Goal: Information Seeking & Learning: Learn about a topic

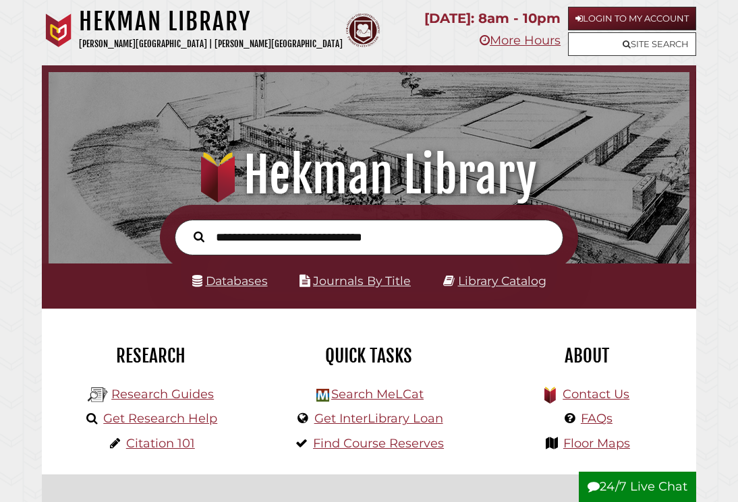
scroll to position [212, 634]
click at [363, 390] on link "Search MeLCat" at bounding box center [377, 394] width 92 height 15
click at [252, 283] on link "Databases" at bounding box center [230, 281] width 76 height 14
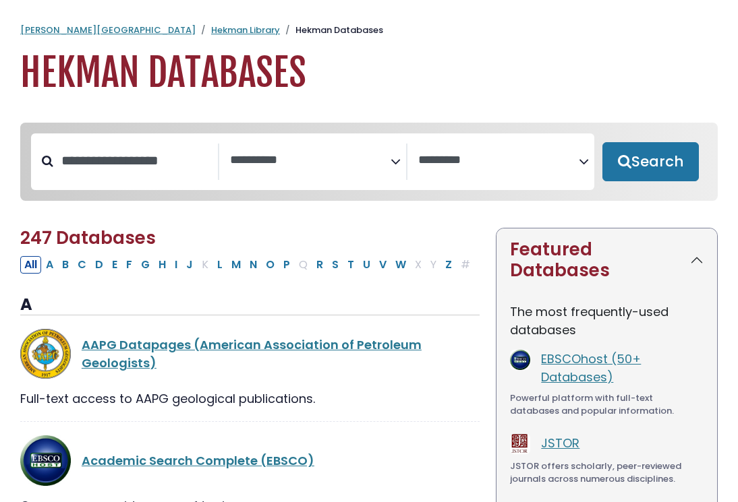
select select "Database Subject Filter"
select select "Database Vendors Filter"
click at [386, 160] on textarea "Search" at bounding box center [310, 161] width 160 height 14
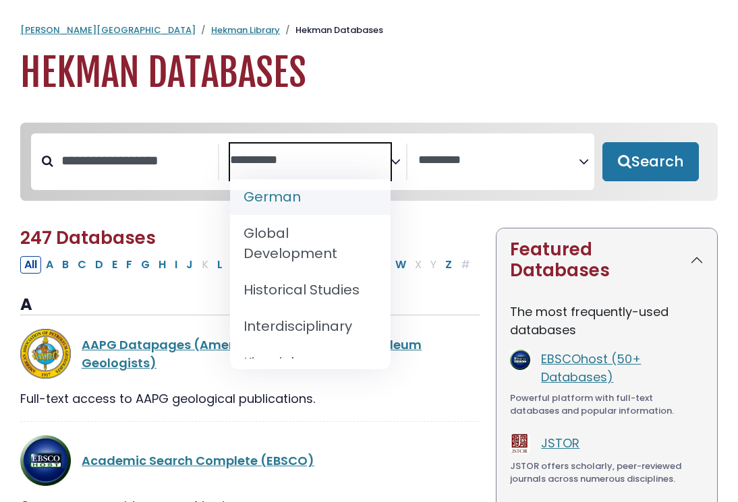
scroll to position [877, 0]
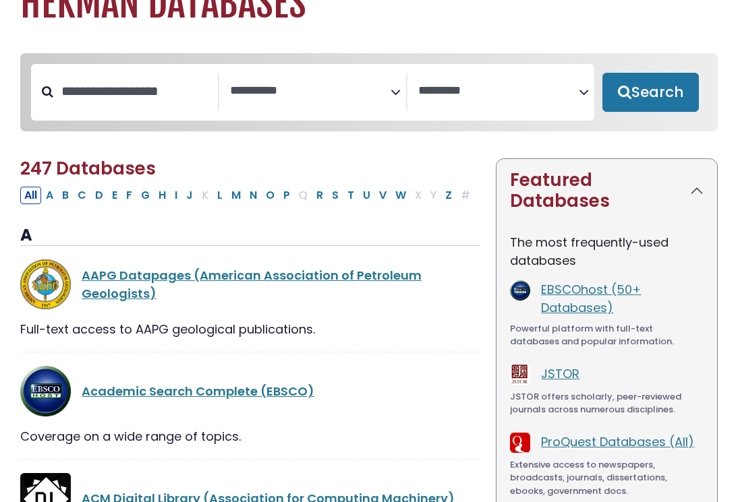
scroll to position [109, 0]
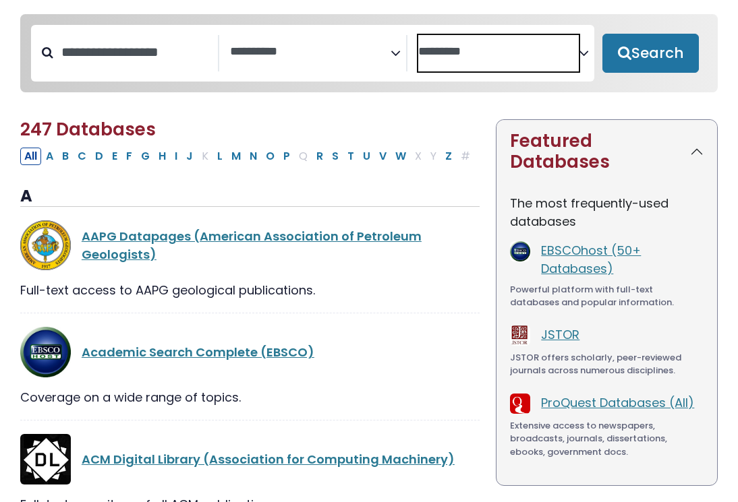
click at [475, 55] on textarea "Search" at bounding box center [498, 52] width 160 height 14
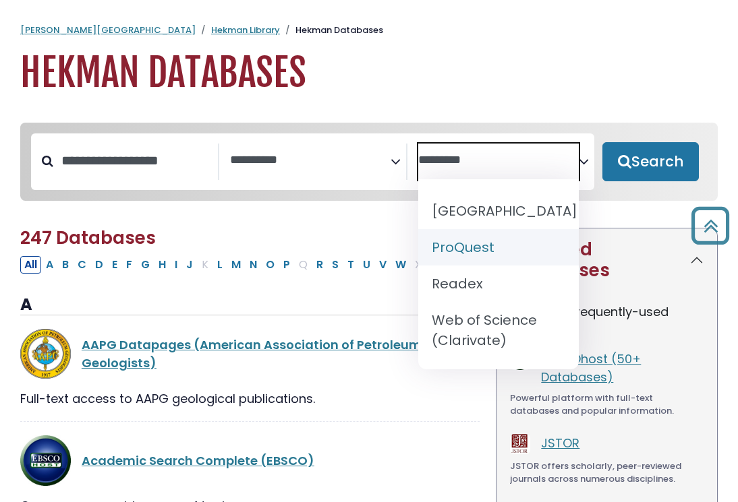
scroll to position [0, 0]
click at [293, 172] on span "Search filters" at bounding box center [310, 162] width 160 height 36
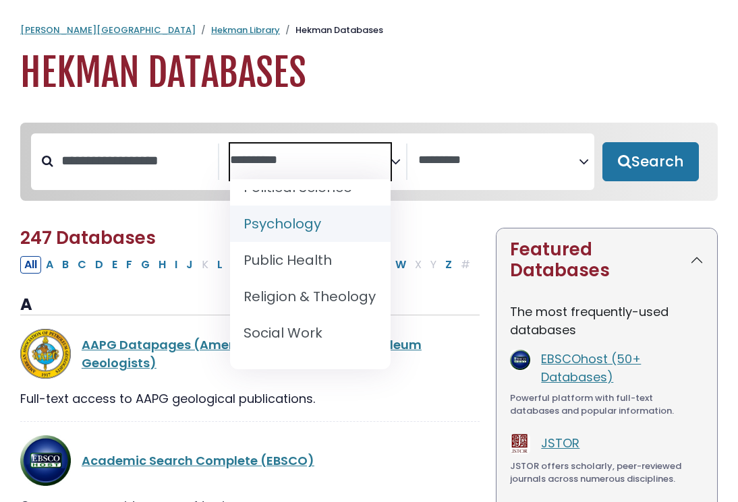
scroll to position [1326, 0]
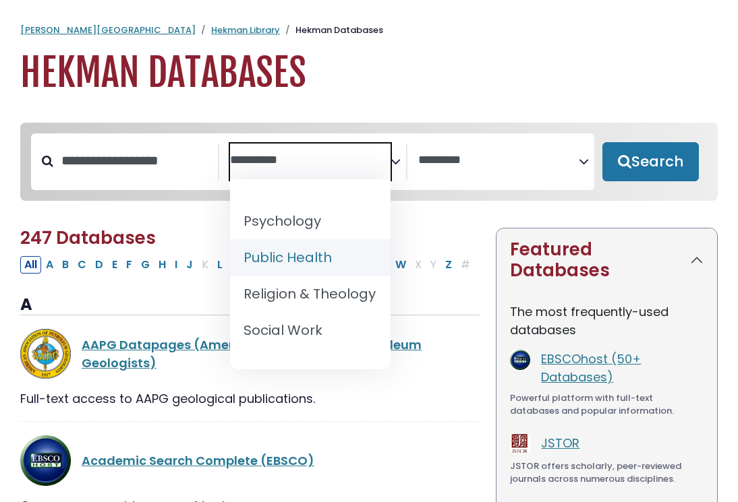
select select "*****"
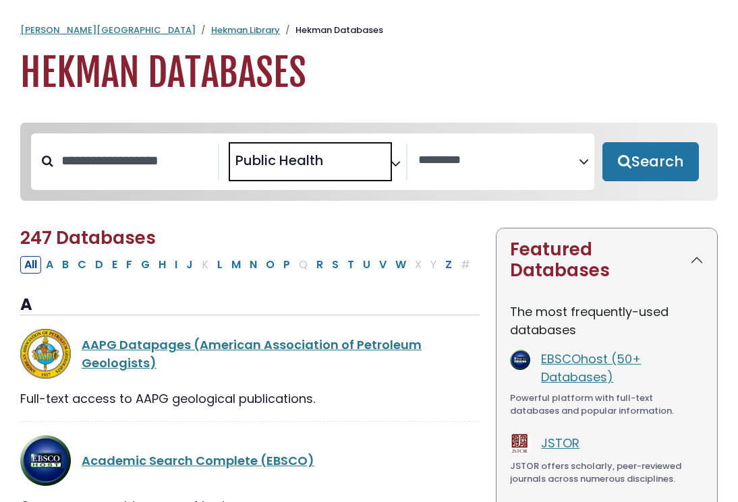
scroll to position [566, 0]
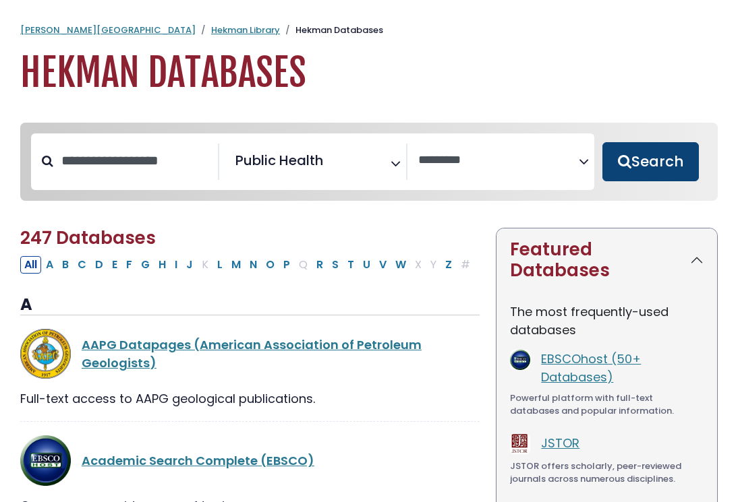
click at [622, 156] on button "Search" at bounding box center [650, 161] width 96 height 39
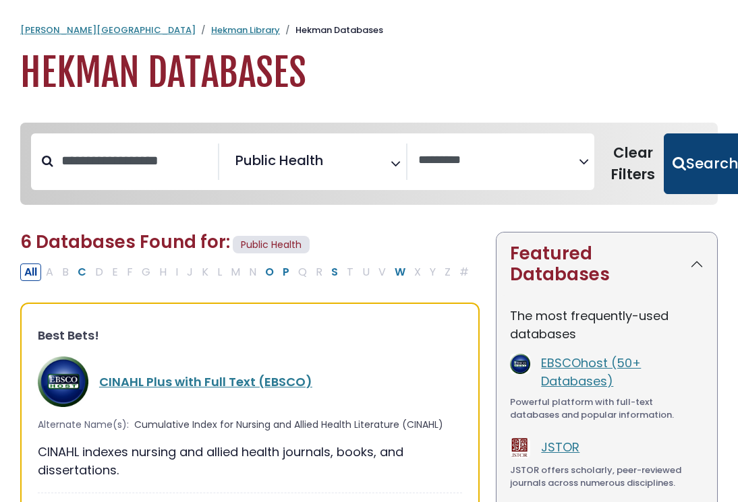
select select "Database Vendors Filter"
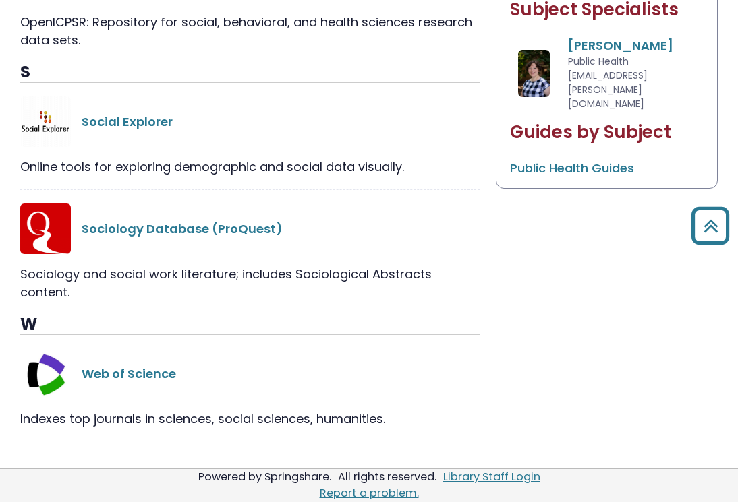
scroll to position [747, 0]
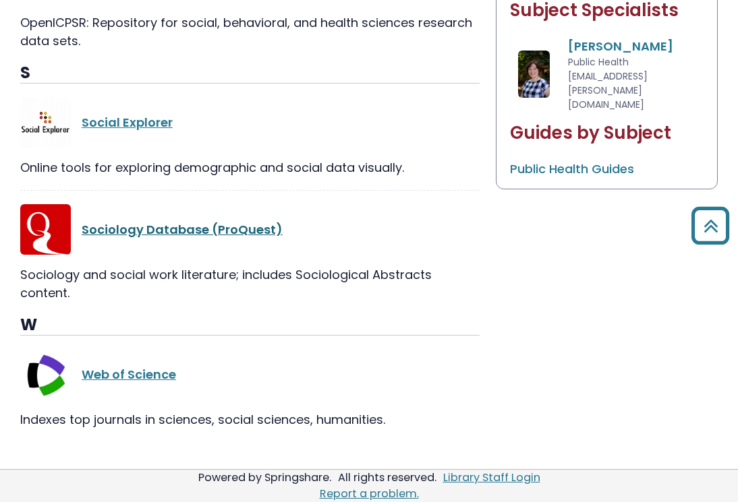
click at [182, 231] on link "Sociology Database (ProQuest)" at bounding box center [182, 229] width 201 height 17
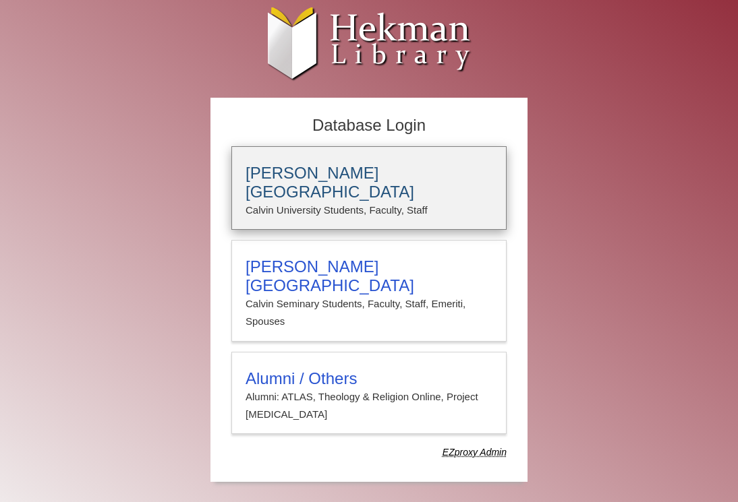
click at [283, 202] on p "Calvin University Students, Faculty, Staff" at bounding box center [368, 211] width 247 height 18
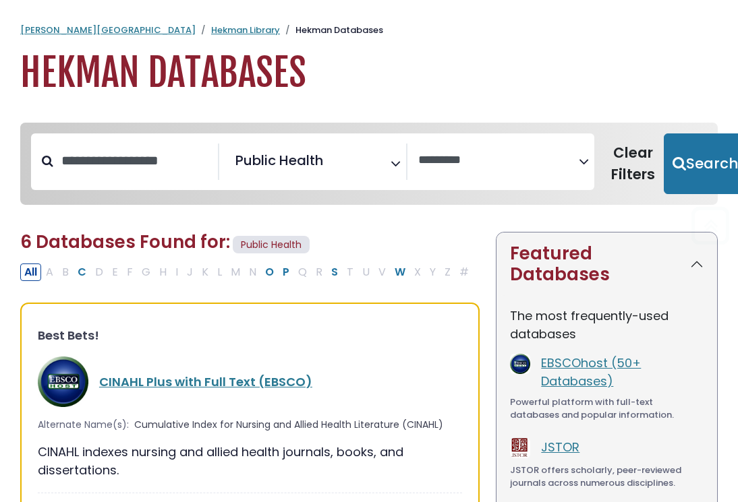
select select "Database Vendors Filter"
click at [270, 163] on span "Public Health" at bounding box center [279, 160] width 88 height 20
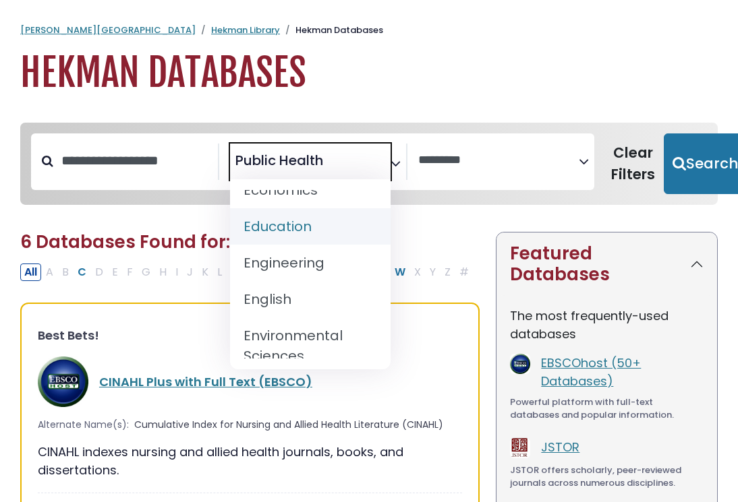
scroll to position [533, 0]
select select "*****"
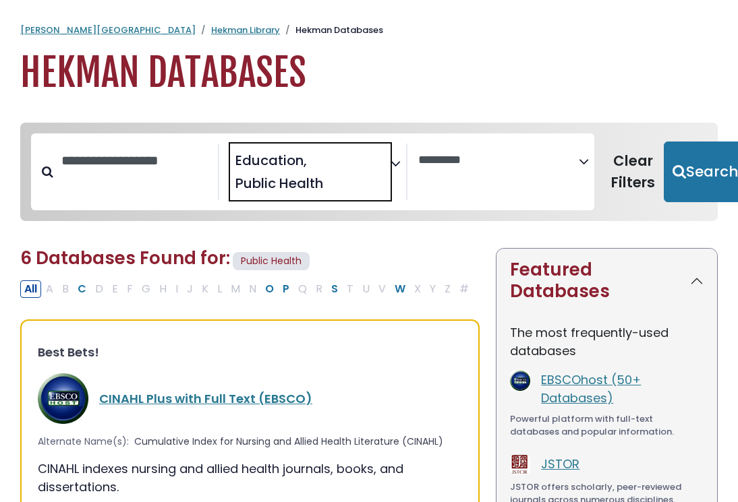
scroll to position [210, 0]
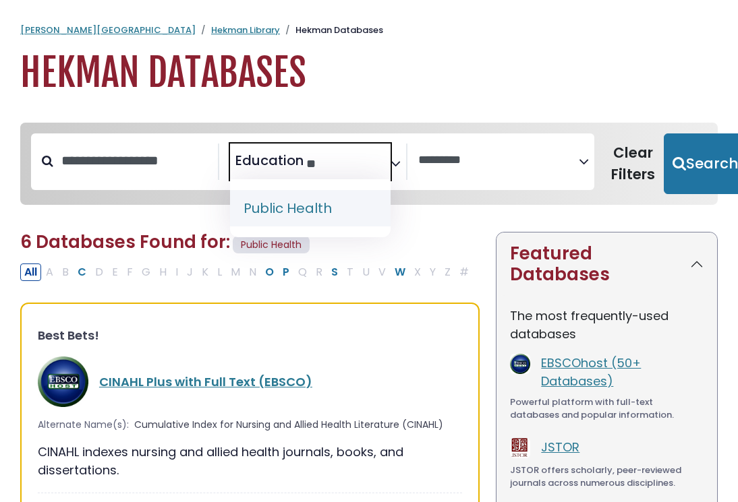
type textarea "*"
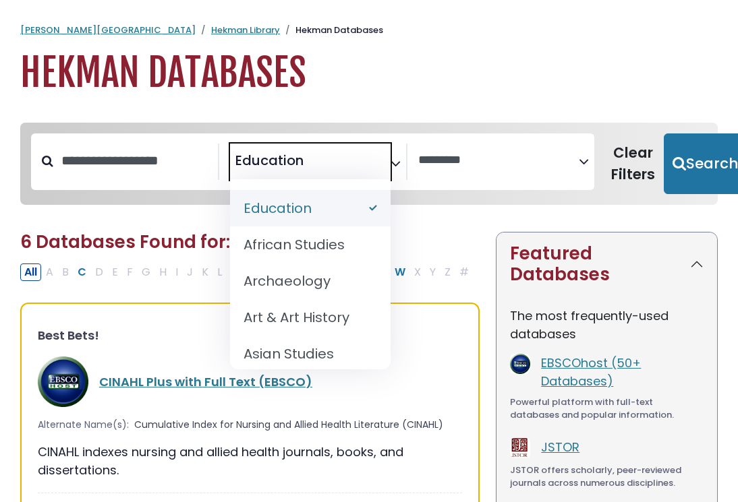
select select "Database Subject Filter"
type textarea "*********"
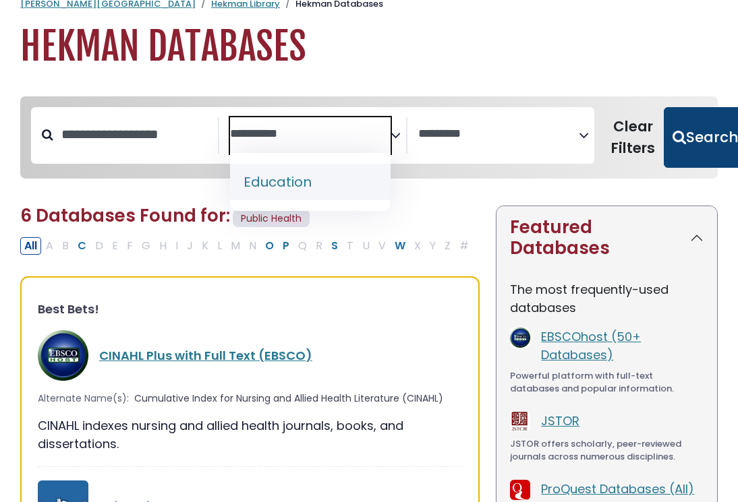
click at [672, 162] on button "Search" at bounding box center [704, 137] width 83 height 61
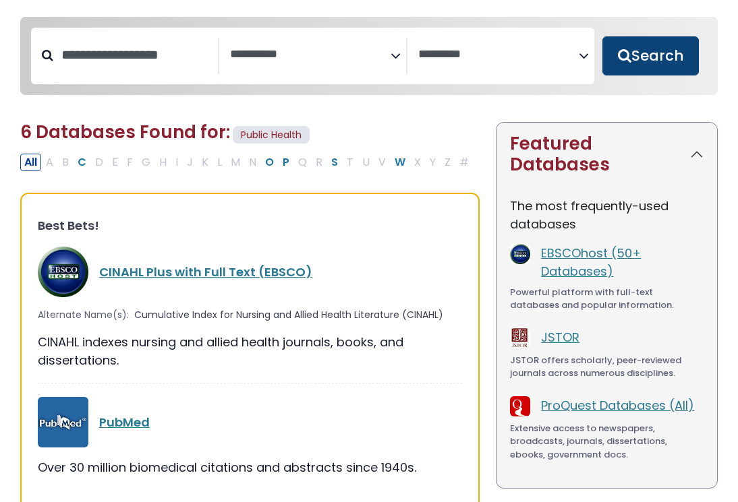
select select "Database Subject Filter"
select select "Database Vendors Filter"
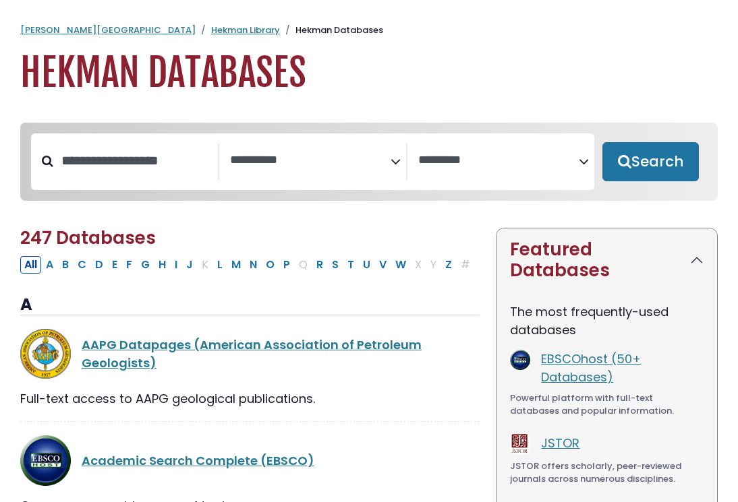
click at [353, 168] on span "Search filters" at bounding box center [310, 162] width 160 height 36
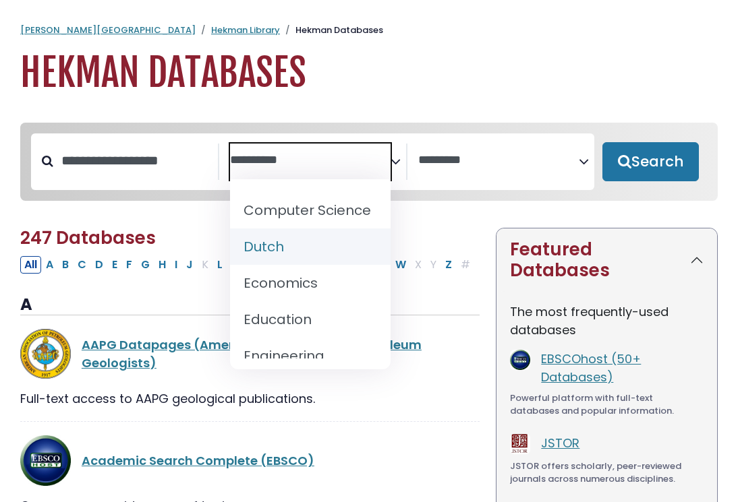
scroll to position [417, 0]
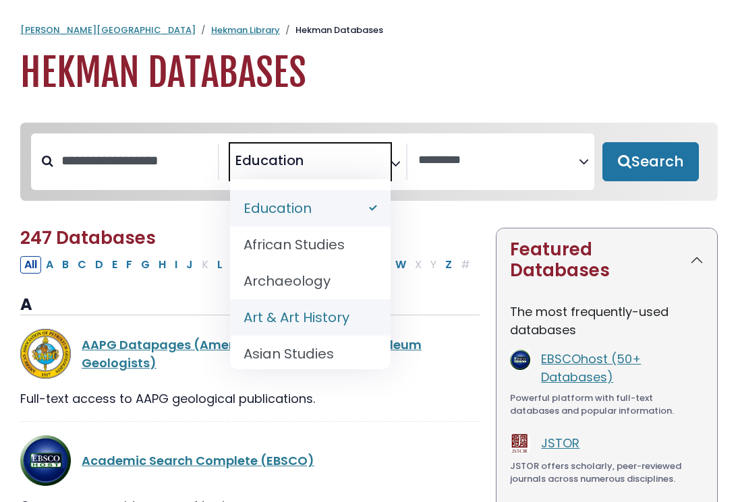
select select "*****"
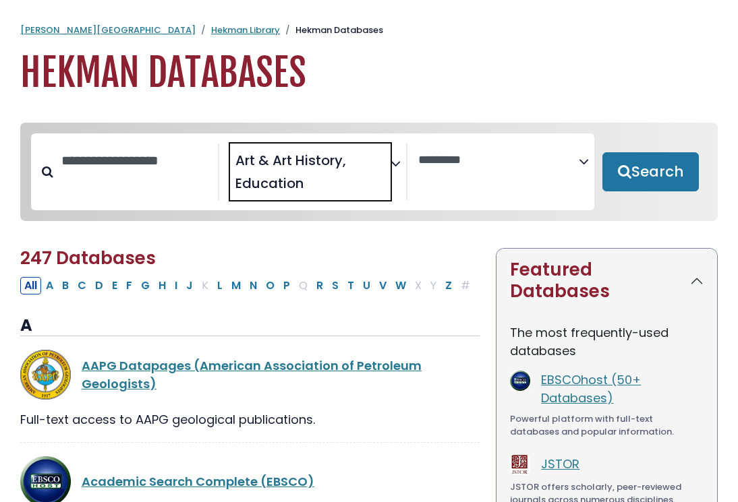
click at [347, 165] on span "× Art & Art History × Education" at bounding box center [310, 172] width 160 height 57
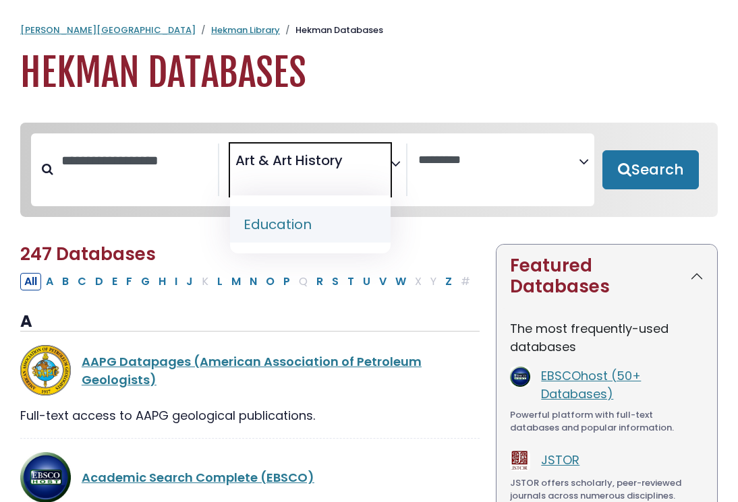
type textarea "*********"
click at [350, 154] on span "× Art & Art History *********" at bounding box center [310, 170] width 160 height 53
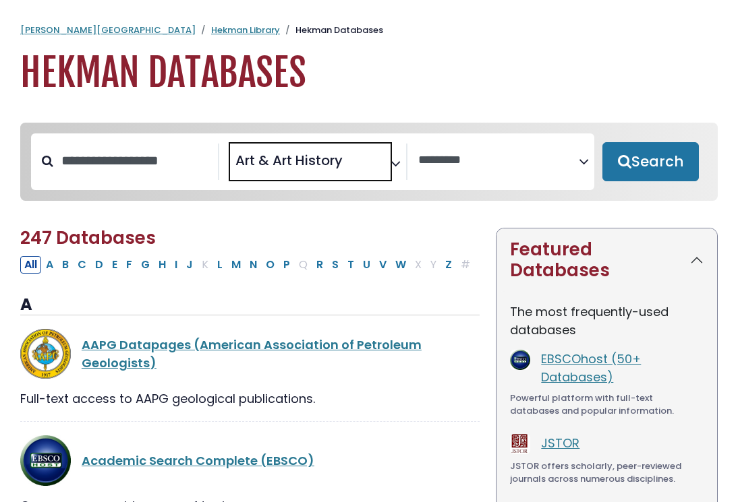
select select "Database Subject Filter"
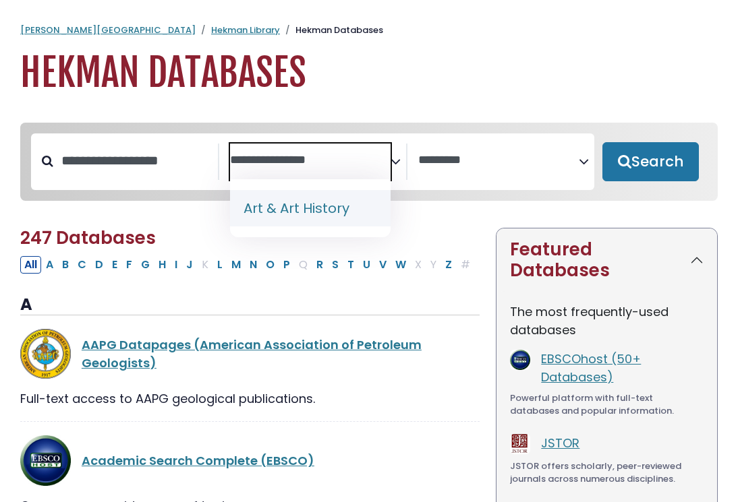
click at [345, 166] on textarea "**********" at bounding box center [310, 161] width 160 height 14
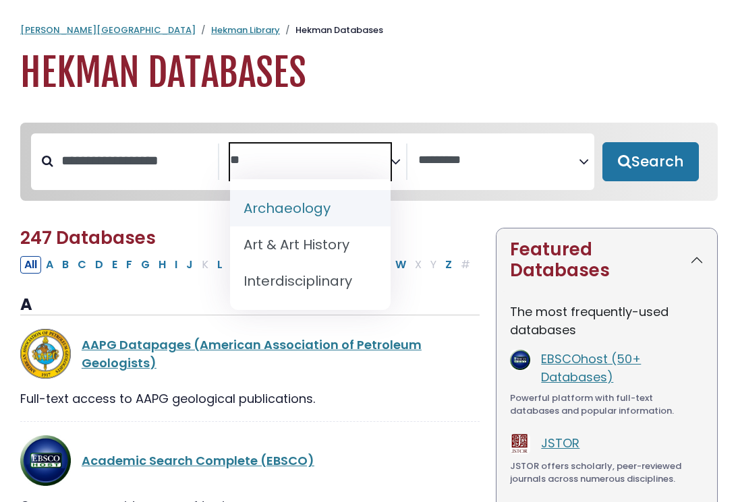
type textarea "*"
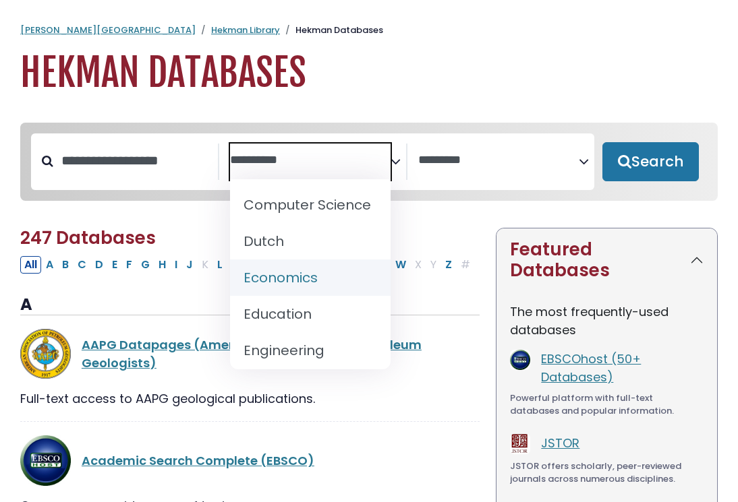
scroll to position [415, 0]
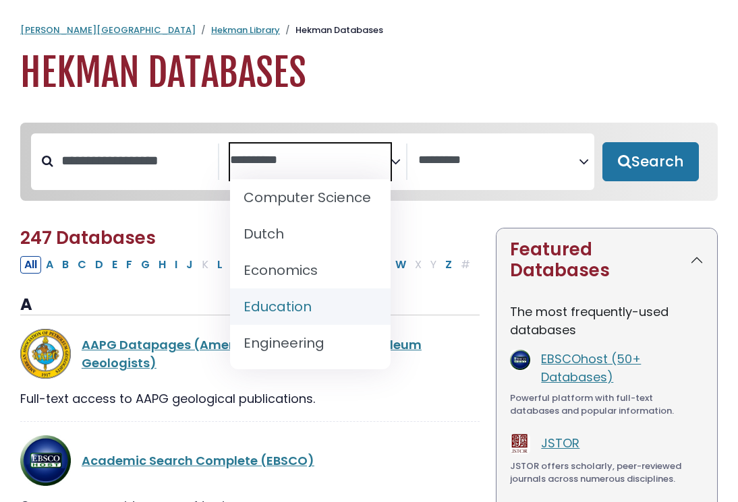
select select "*****"
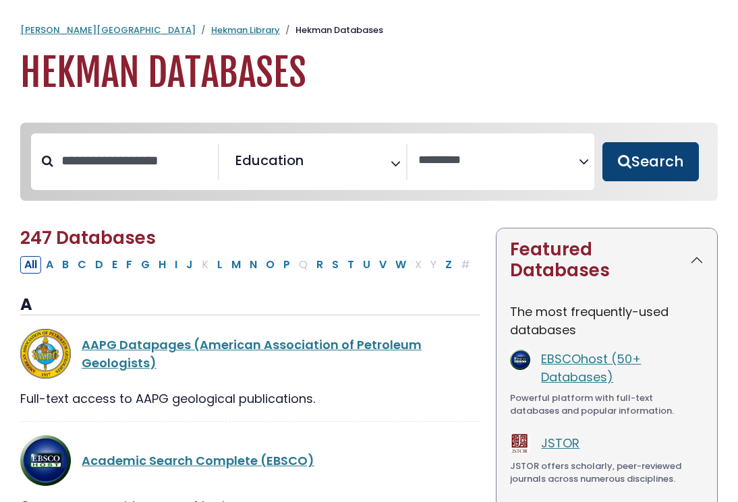
click at [636, 162] on button "Search" at bounding box center [650, 161] width 96 height 39
select select "Database Vendors Filter"
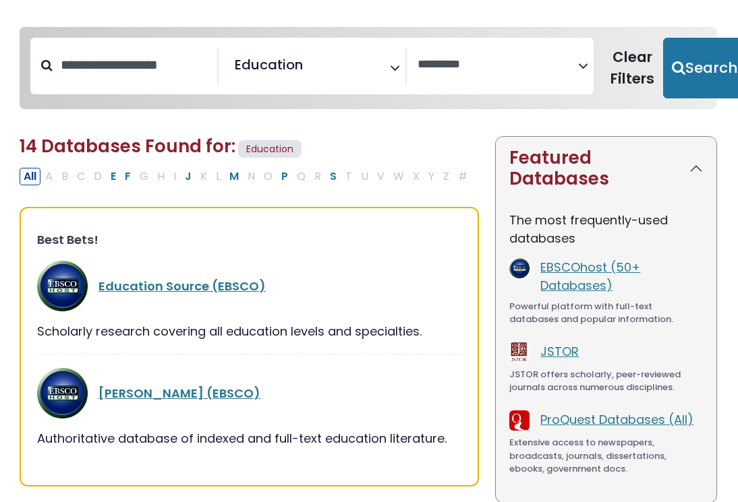
scroll to position [96, 0]
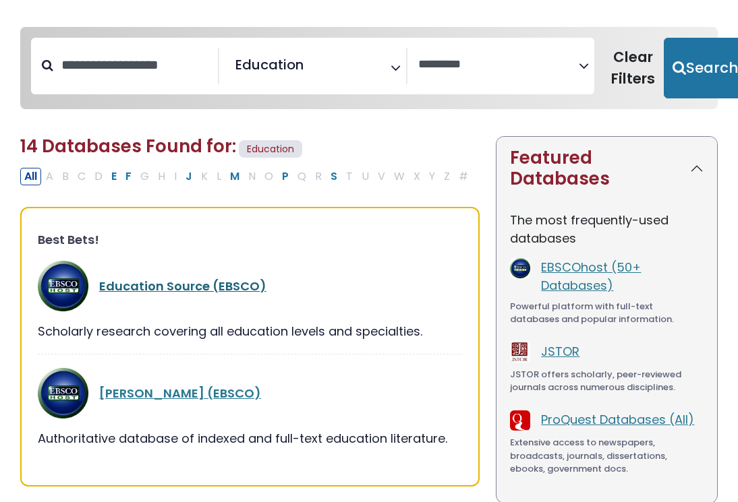
click at [183, 278] on link "Education Source (EBSCO)" at bounding box center [182, 286] width 167 height 17
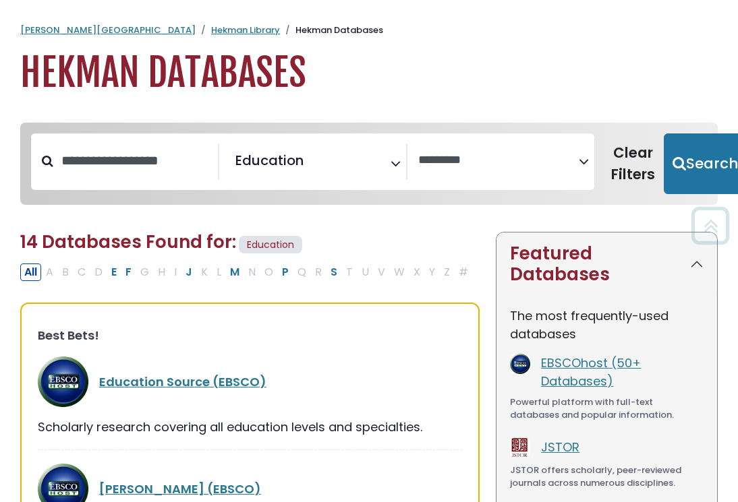
scroll to position [0, 0]
click at [605, 167] on button "Clear Filters" at bounding box center [632, 163] width 61 height 61
select select "Database Subject Filter"
select select "Database Vendors Filter"
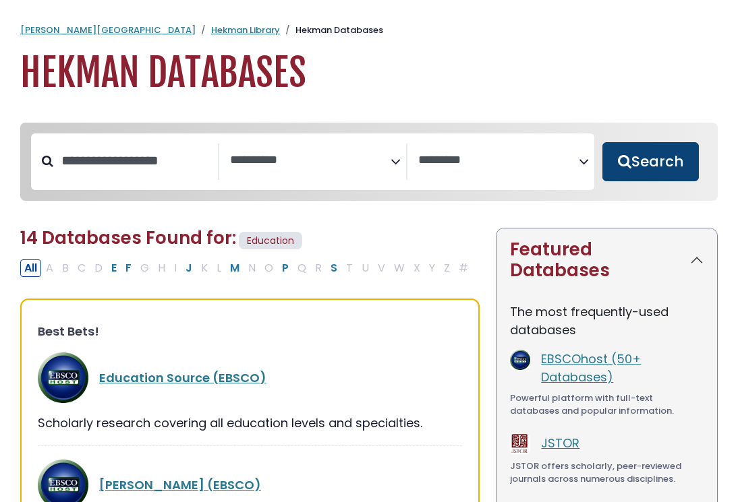
select select "Database Subject Filter"
select select "Database Vendors Filter"
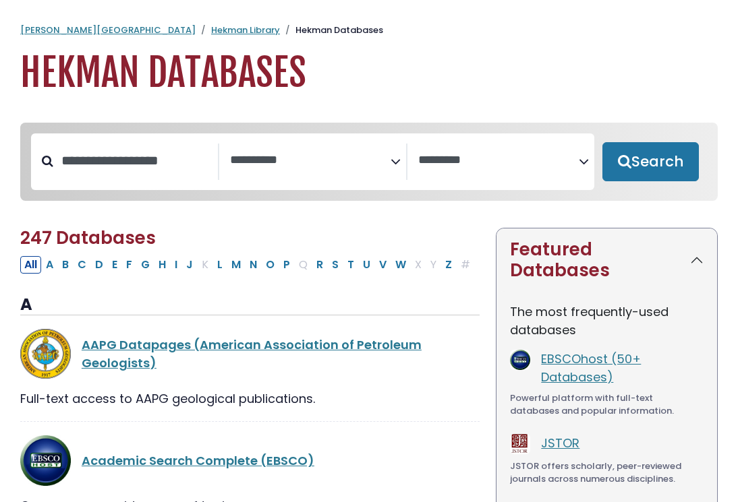
click at [382, 171] on span "Search filters" at bounding box center [310, 162] width 160 height 36
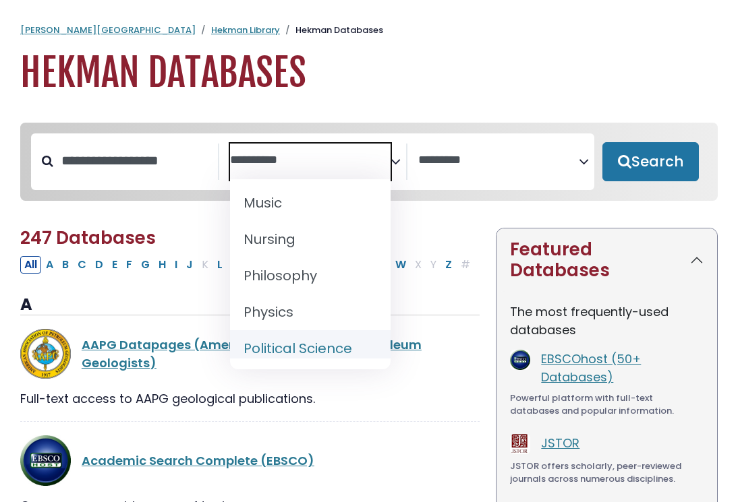
scroll to position [1164, 0]
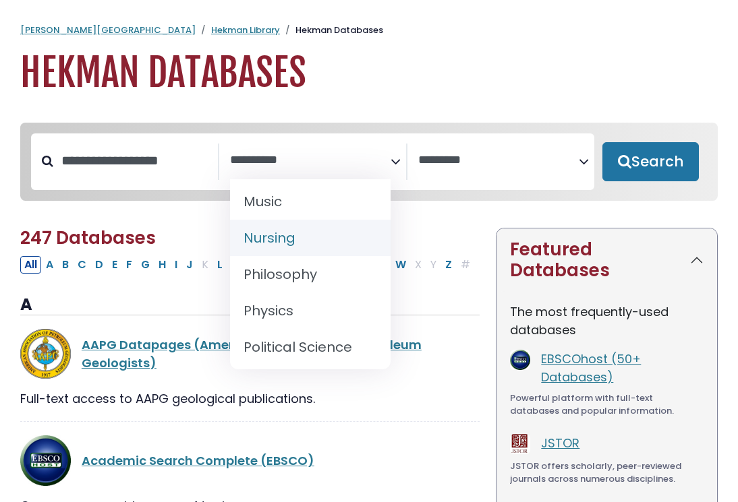
select select "*****"
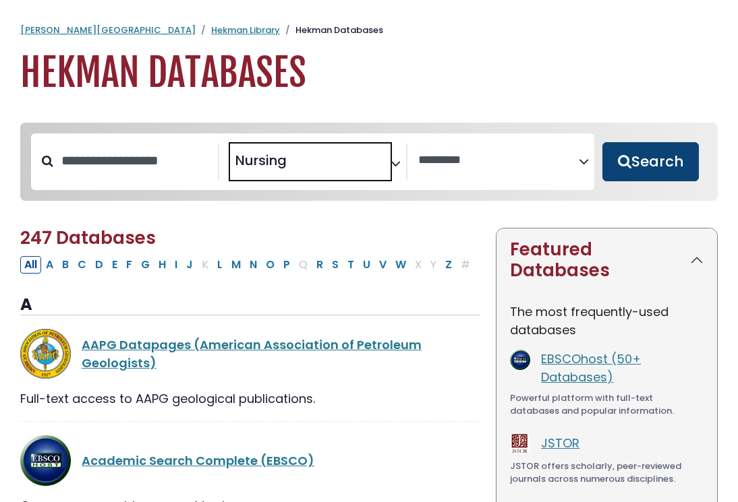
click at [643, 162] on button "Search" at bounding box center [650, 161] width 96 height 39
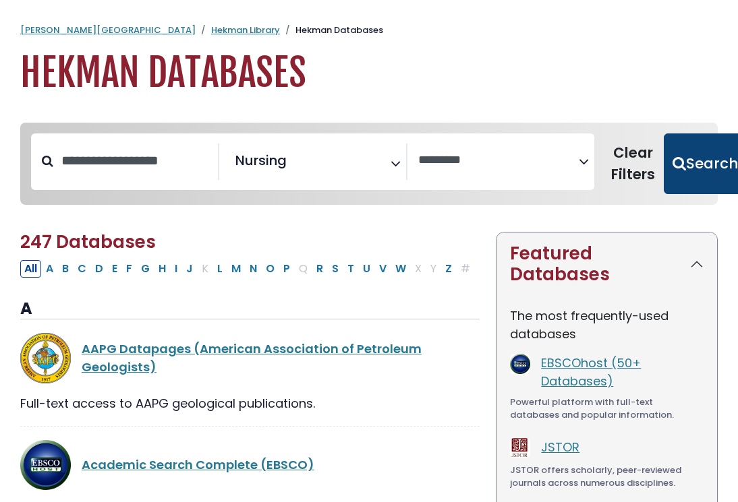
select select "Database Vendors Filter"
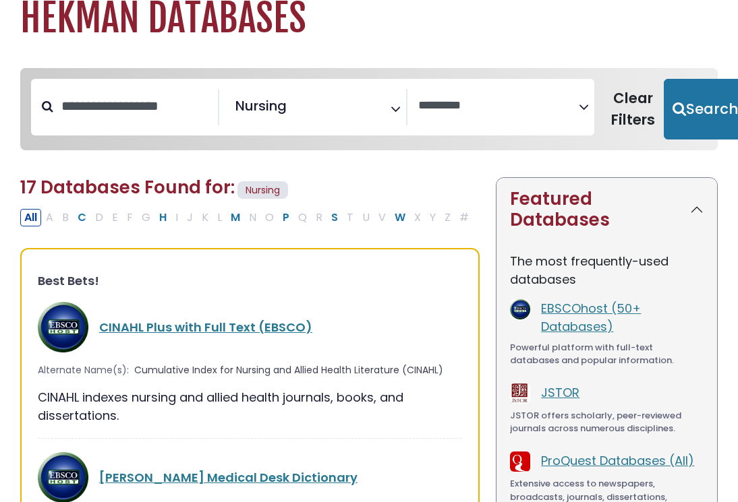
scroll to position [63, 0]
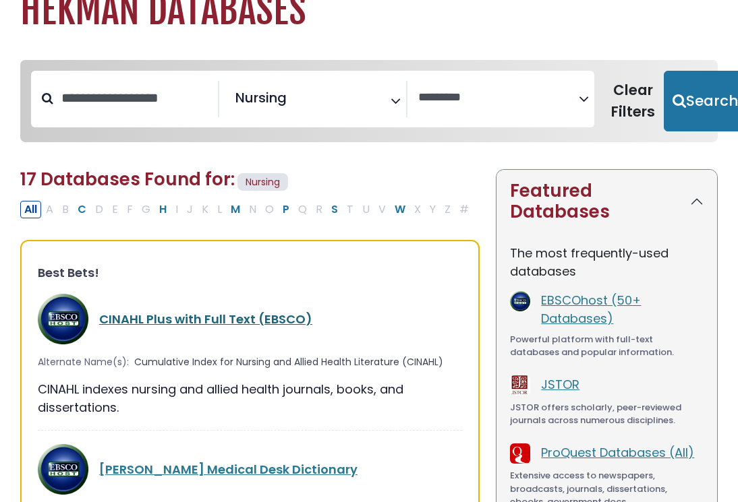
click at [273, 323] on link "CINAHL Plus with Full Text (EBSCO)" at bounding box center [205, 319] width 213 height 17
